Goal: Contribute content: Add original content to the website for others to see

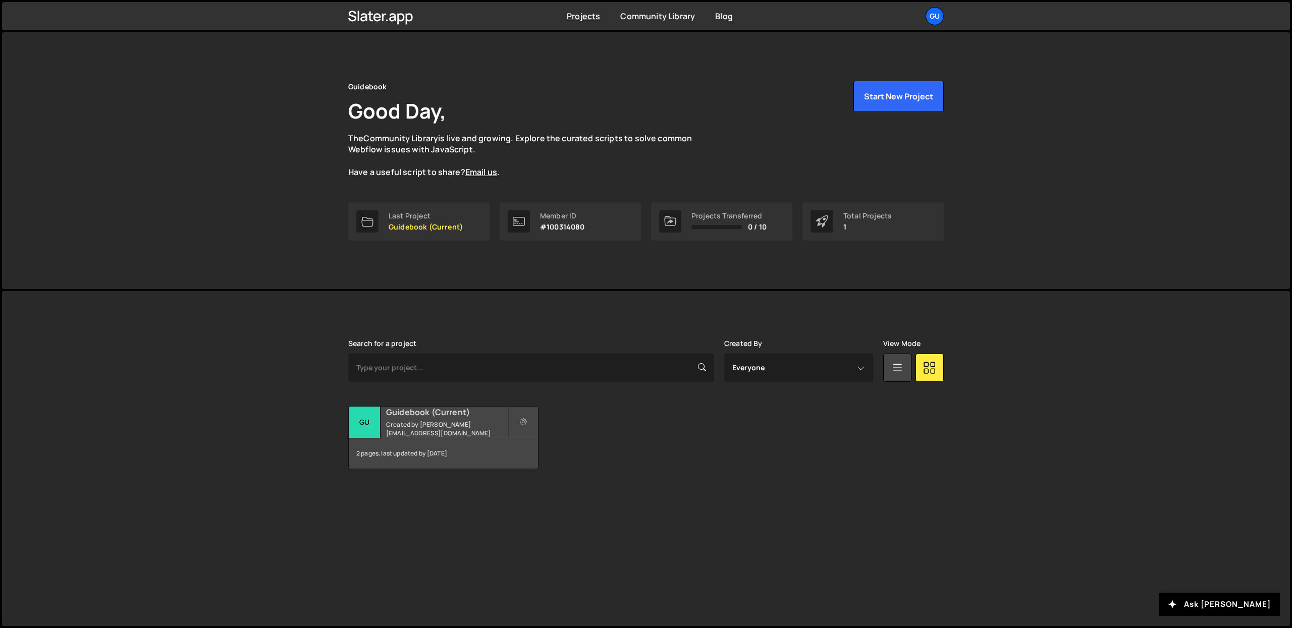
click at [465, 429] on small "Created by derrick@guidebook.com" at bounding box center [447, 428] width 122 height 17
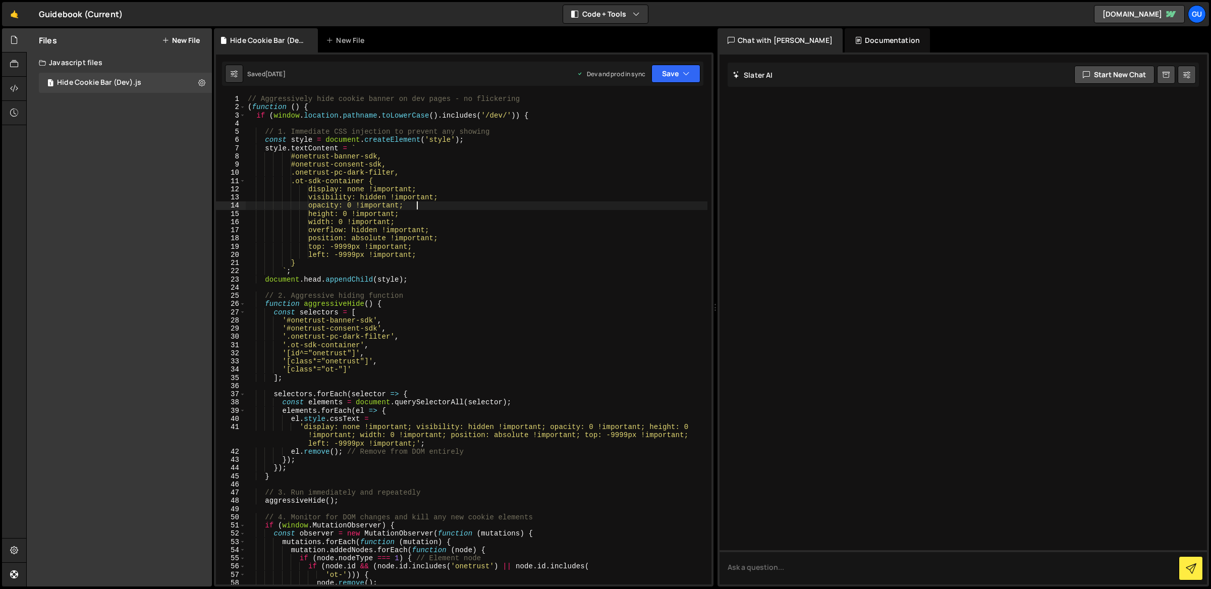
click at [449, 207] on div "// Aggressively hide cookie banner on dev pages - no flickering ( function ( ) …" at bounding box center [477, 348] width 462 height 507
drag, startPoint x: 250, startPoint y: 97, endPoint x: 450, endPoint y: 126, distance: 202.4
click at [302, 126] on div "// Aggressively hide cookie banner on dev pages - no flickering ( function ( ) …" at bounding box center [477, 348] width 462 height 507
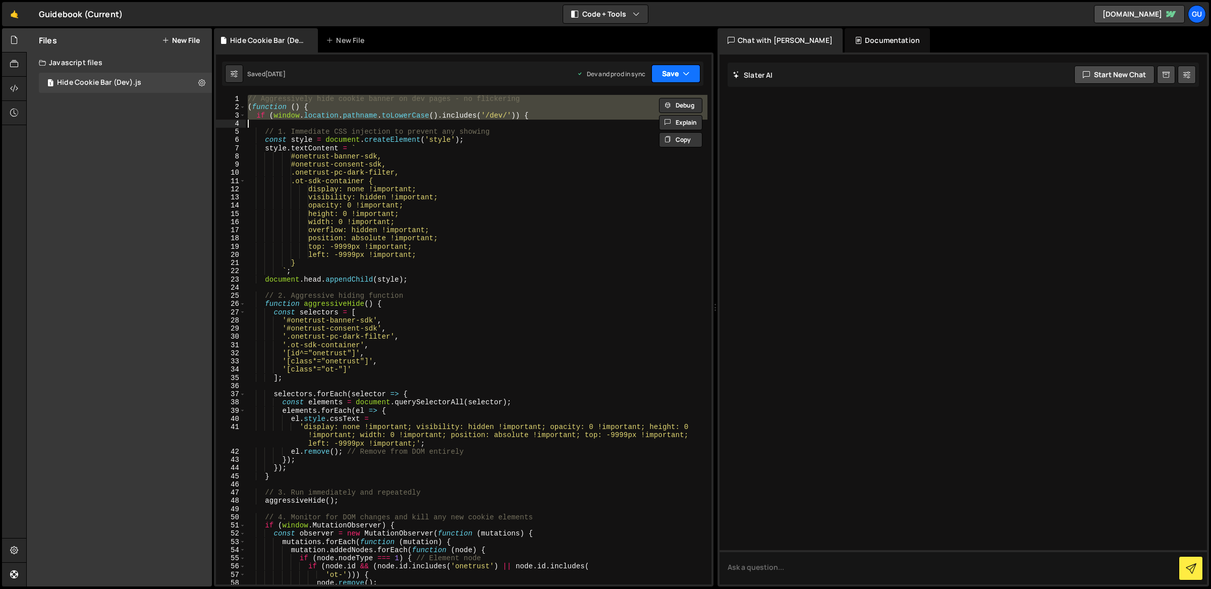
click at [658, 82] on div "Saved [DATE] Dev and prod in sync Upgrade to Edit Save Save to Staging S Saved …" at bounding box center [462, 74] width 481 height 24
click at [669, 68] on button "Save" at bounding box center [675, 74] width 49 height 18
type textarea ".ot-sdk-container {"
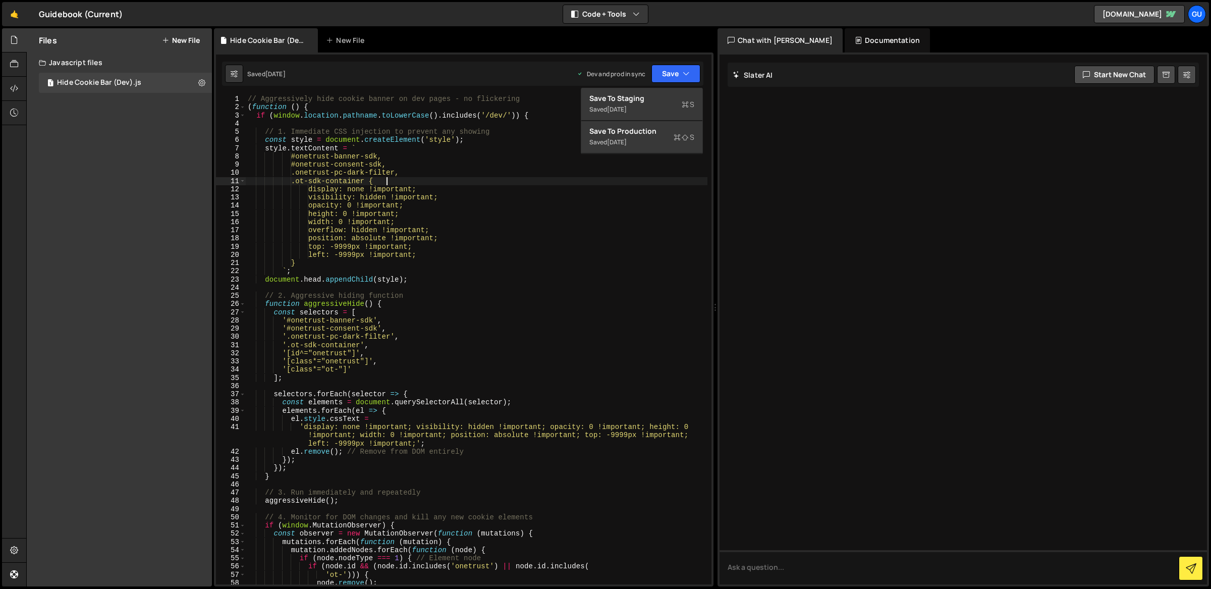
click at [650, 183] on div "// Aggressively hide cookie banner on dev pages - no flickering ( function ( ) …" at bounding box center [477, 348] width 462 height 507
click at [845, 40] on div "Documentation" at bounding box center [887, 40] width 85 height 24
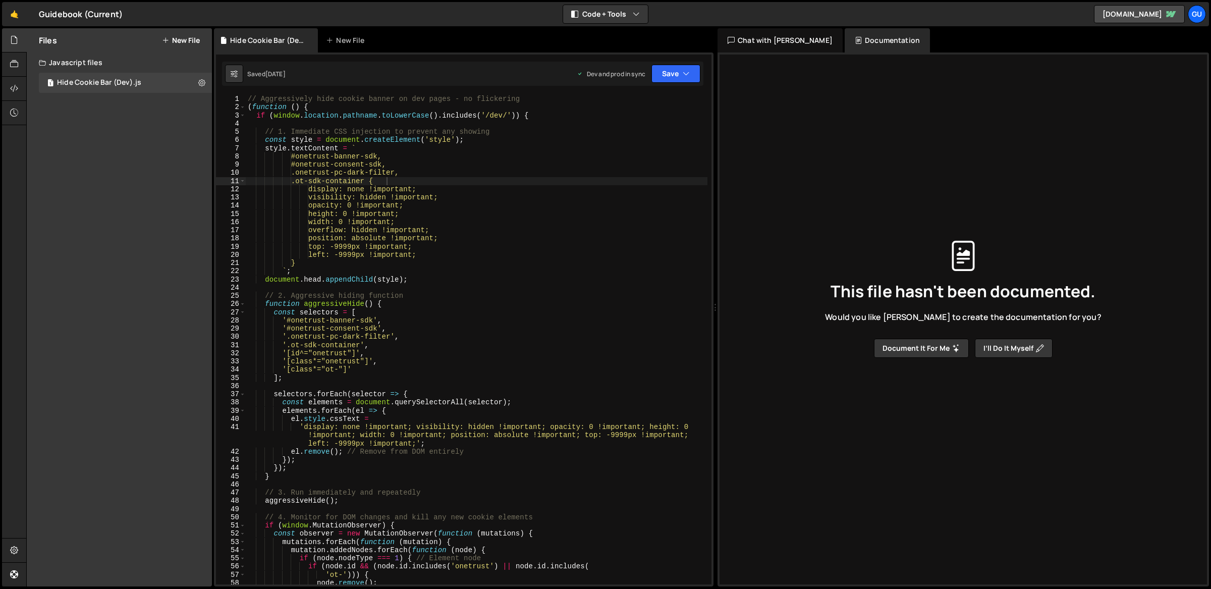
click at [775, 44] on div "Chat with [PERSON_NAME]" at bounding box center [779, 40] width 125 height 24
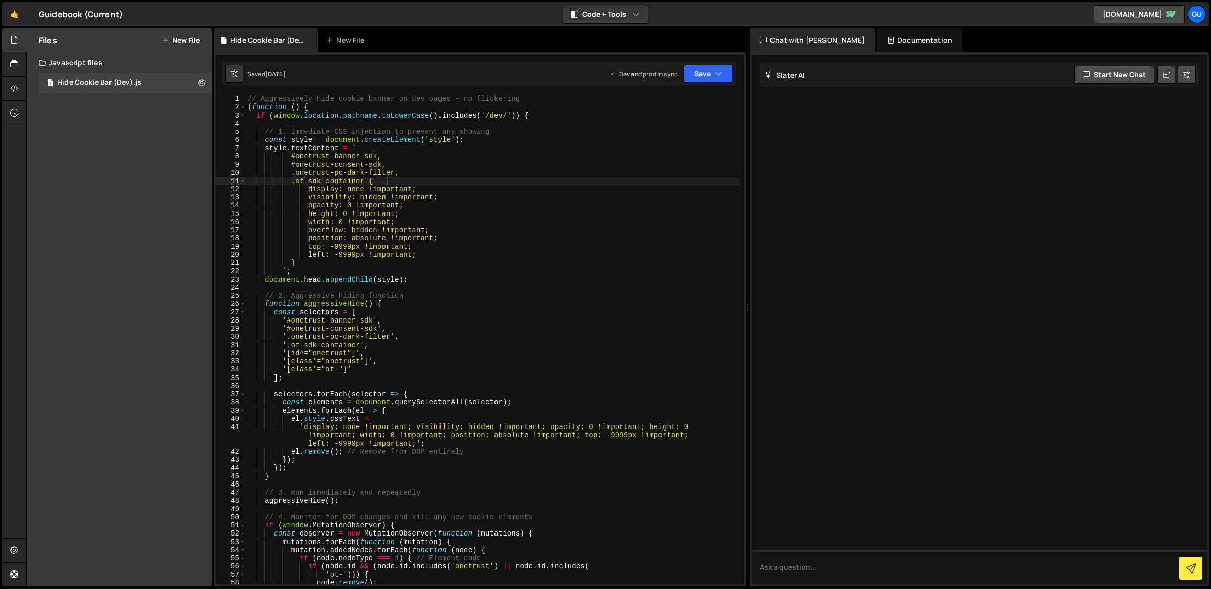
drag, startPoint x: 715, startPoint y: 84, endPoint x: 742, endPoint y: 85, distance: 26.3
click at [742, 85] on div "Files New File Javascript files 1 Hide Cookie Bar (Dev).js 0 CSS files Copy sha…" at bounding box center [618, 307] width 1185 height 559
click at [56, 18] on div "Guidebook (Current) ⚠️ Code is being edited in another browser" at bounding box center [81, 14] width 84 height 12
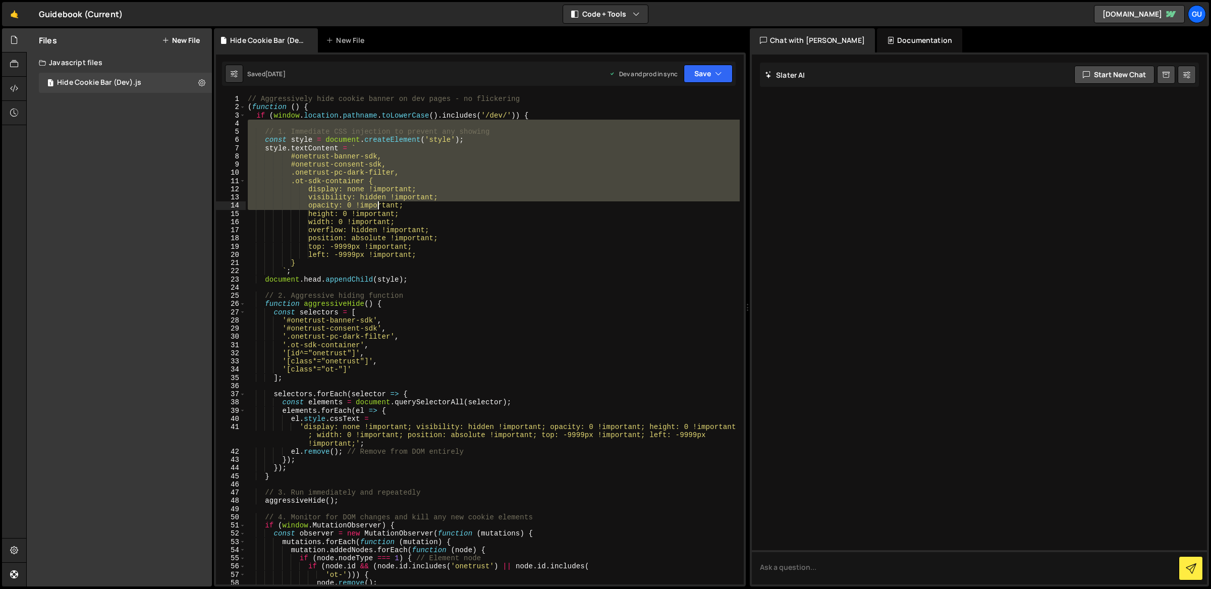
drag, startPoint x: 317, startPoint y: 125, endPoint x: 415, endPoint y: 275, distance: 179.6
click at [415, 275] on div "// Aggressively hide cookie banner on dev pages - no flickering ( function ( ) …" at bounding box center [493, 348] width 494 height 507
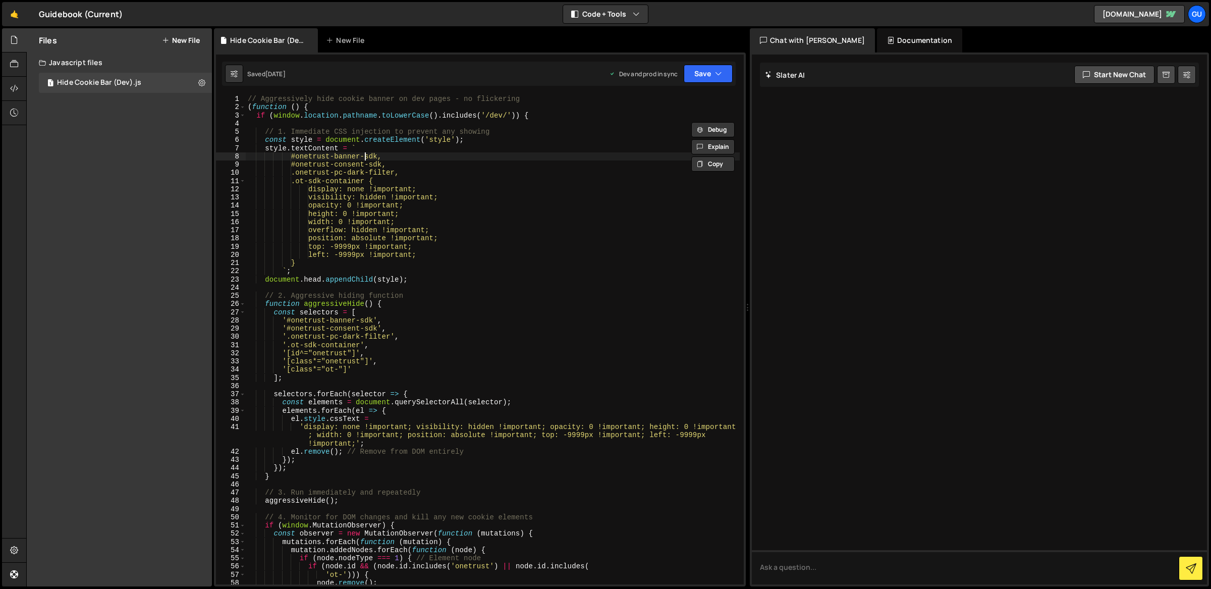
click at [365, 156] on div "// Aggressively hide cookie banner on dev pages - no flickering ( function ( ) …" at bounding box center [493, 348] width 494 height 507
type textarea "#onetrust-banner-sdk,"
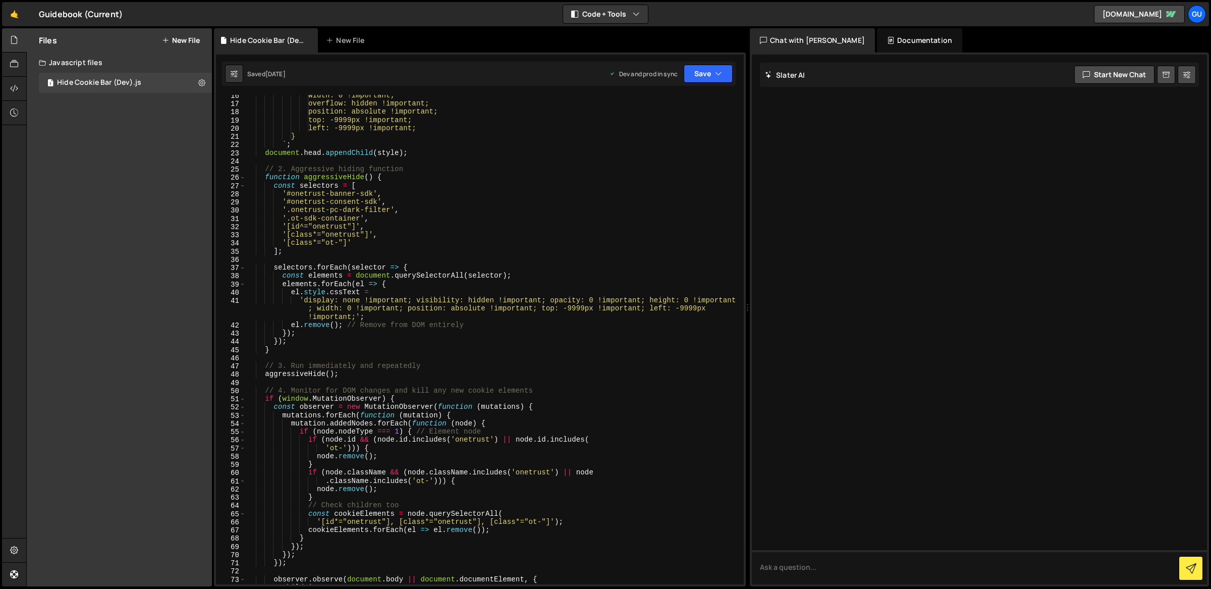
scroll to position [282, 0]
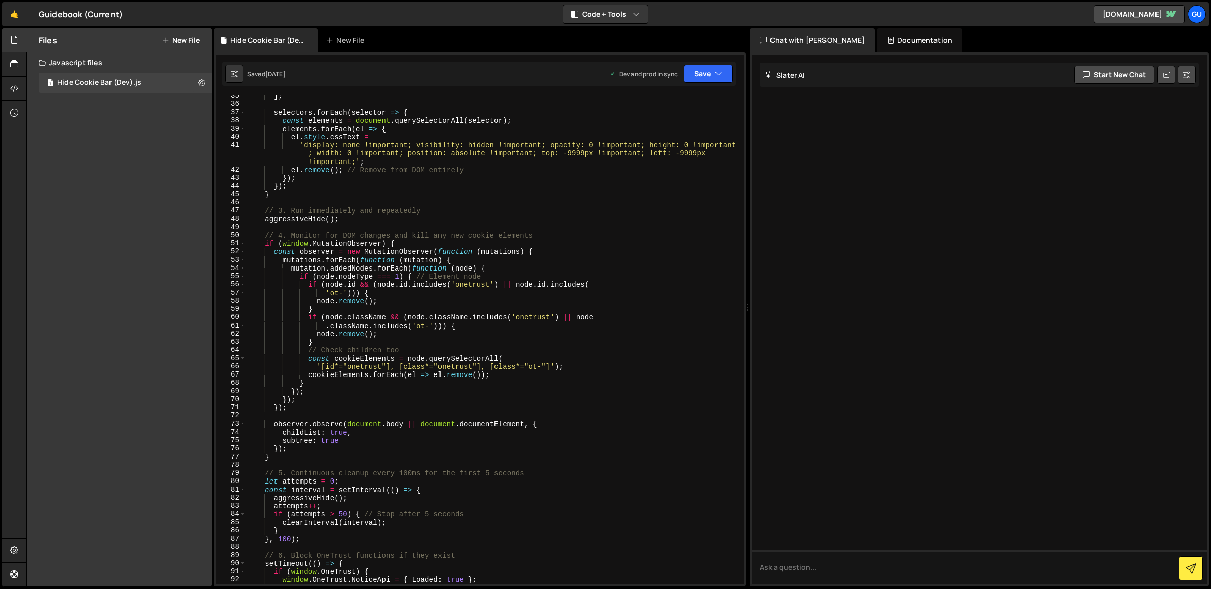
click at [178, 40] on button "New File" at bounding box center [181, 40] width 38 height 8
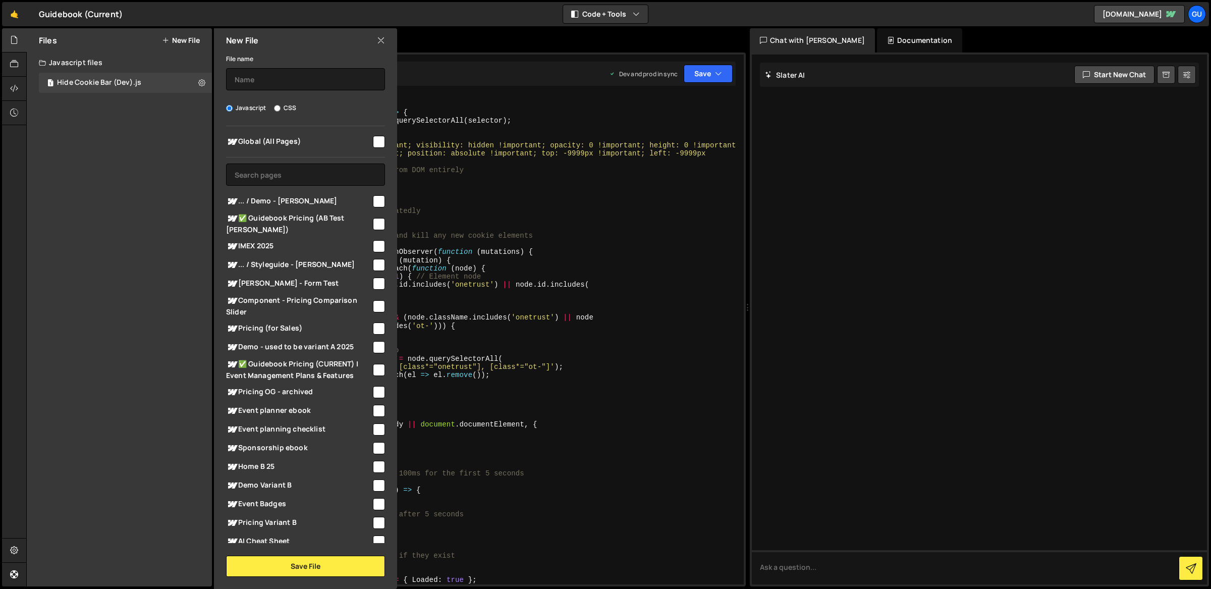
click at [378, 286] on input "checkbox" at bounding box center [379, 284] width 12 height 12
checkbox input "true"
click at [382, 43] on icon at bounding box center [381, 40] width 8 height 11
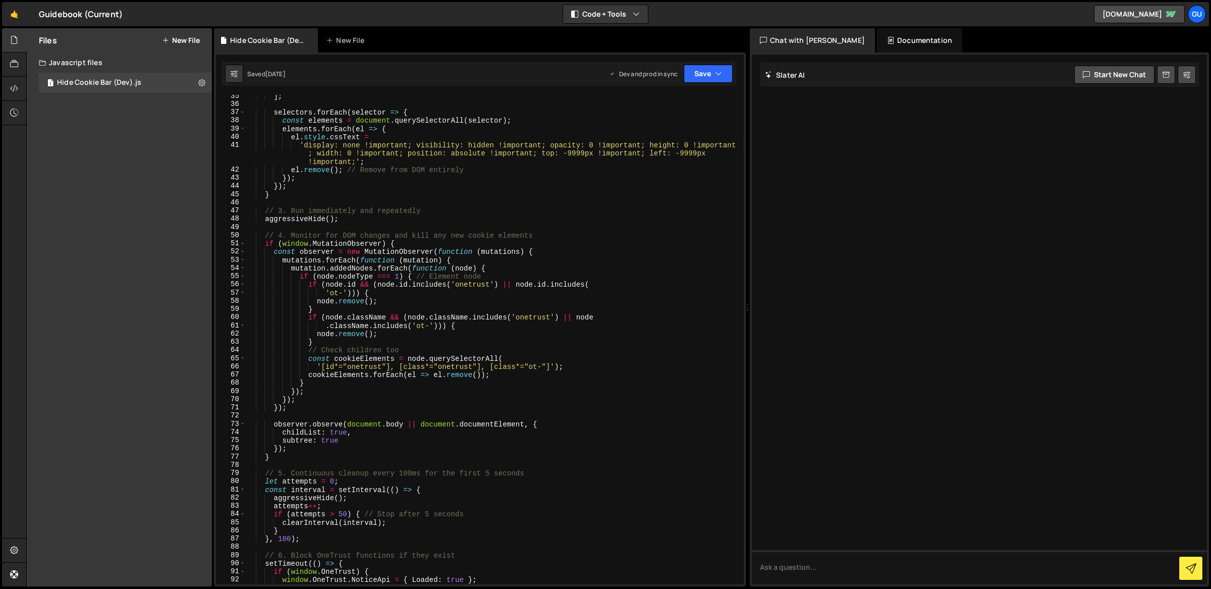
click at [752, 75] on div at bounding box center [979, 319] width 455 height 530
click at [750, 70] on div "Chat with [PERSON_NAME] Documentation [PERSON_NAME] Start new chat Select a pag…" at bounding box center [980, 307] width 461 height 559
